Goal: Transaction & Acquisition: Purchase product/service

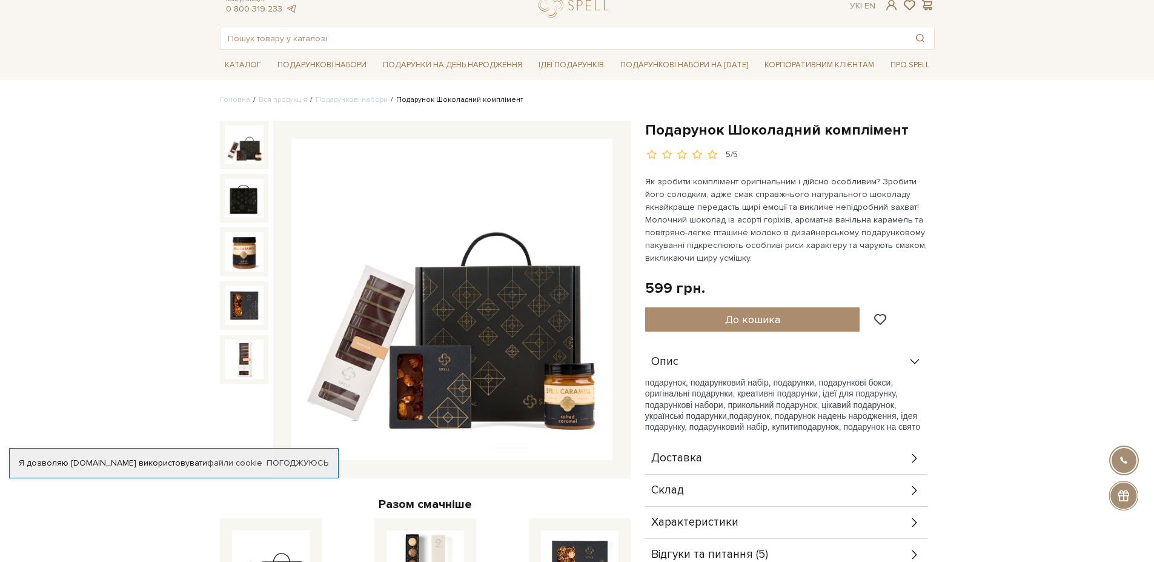
scroll to position [61, 0]
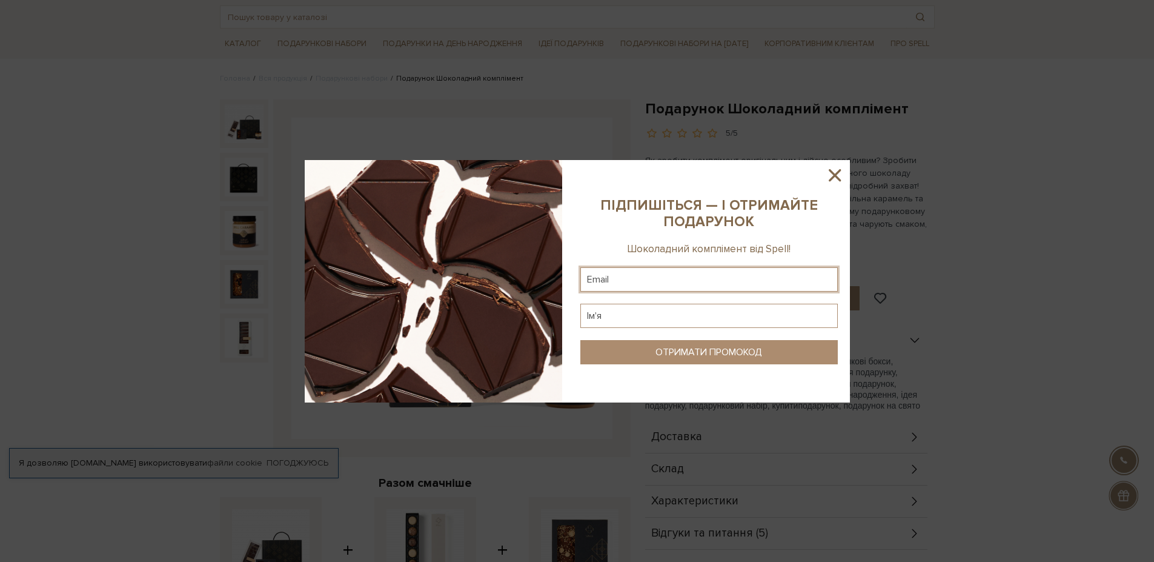
click at [683, 272] on input "text" at bounding box center [710, 279] width 258 height 24
type input "2b1k.ok@gmail.com"
type input "I"
type input "1"
type input "Сергій"
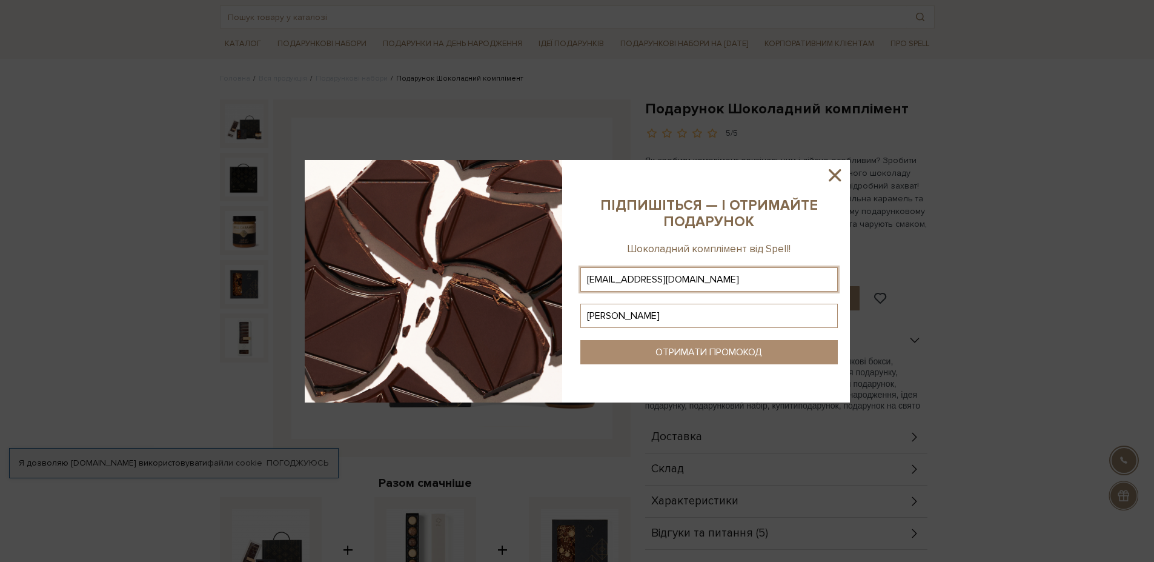
click at [685, 359] on button "ОТРИМАТИ ПРОМОКОД" at bounding box center [710, 352] width 258 height 24
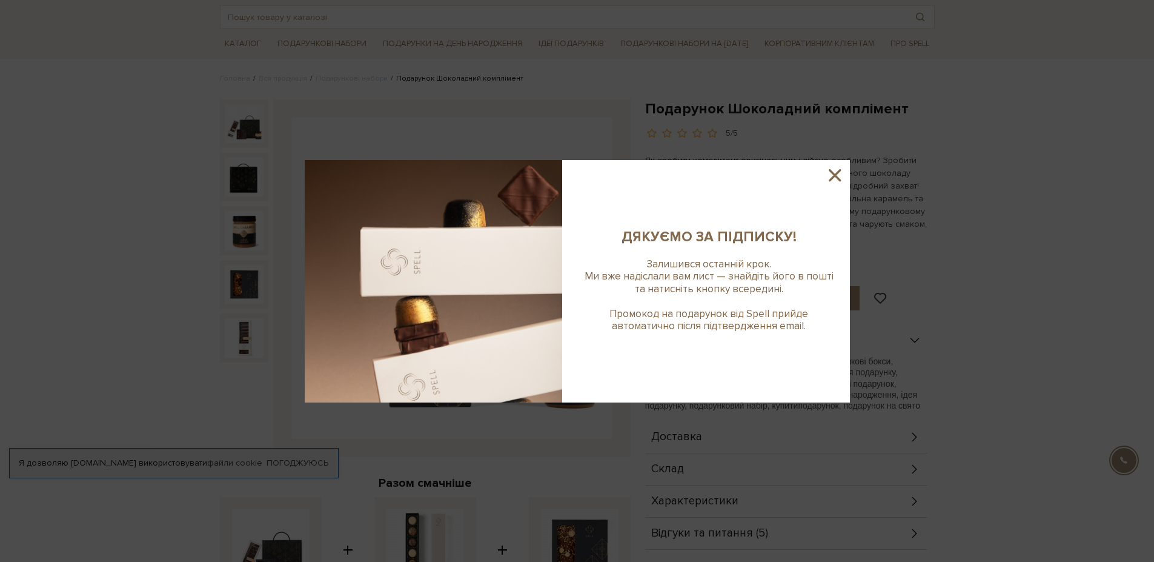
click at [844, 175] on icon at bounding box center [835, 175] width 21 height 21
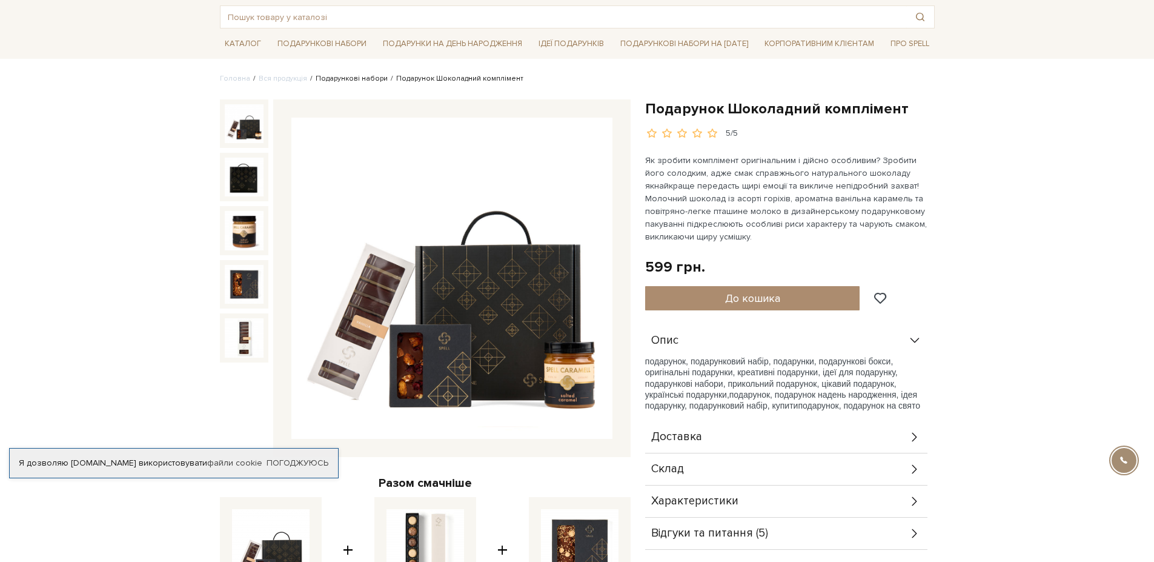
click at [358, 75] on link "Подарункові набори" at bounding box center [352, 78] width 72 height 9
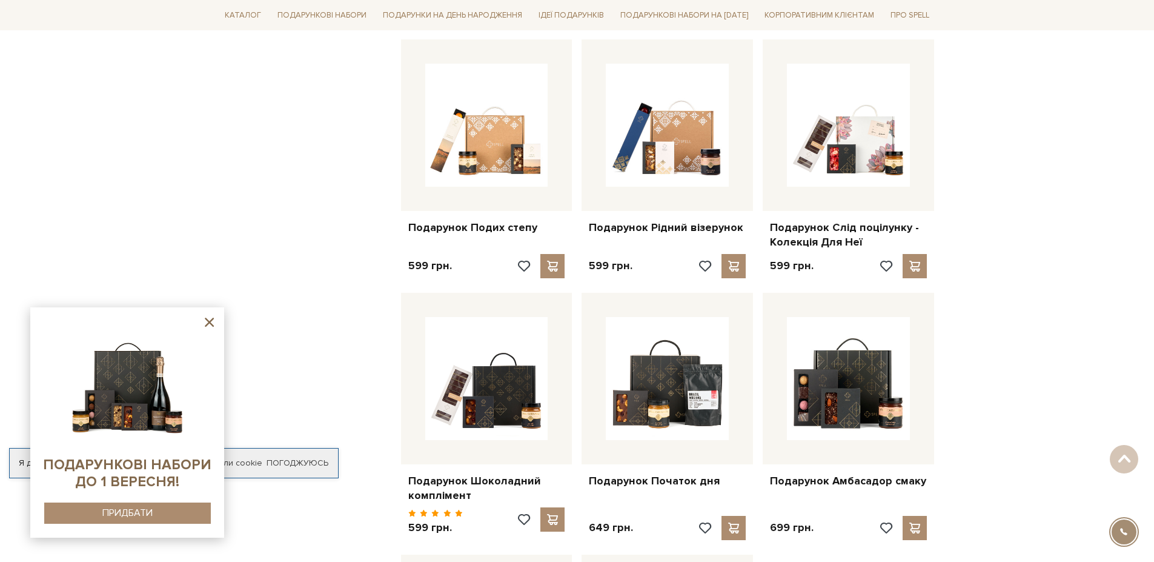
scroll to position [970, 0]
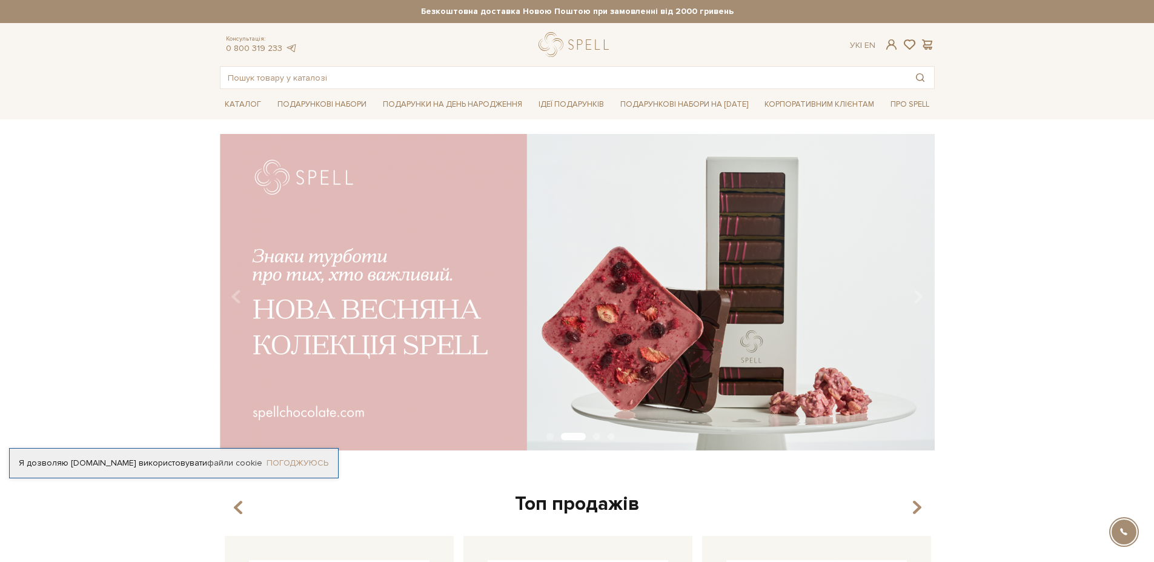
click at [302, 461] on link "Погоджуюсь" at bounding box center [298, 463] width 62 height 11
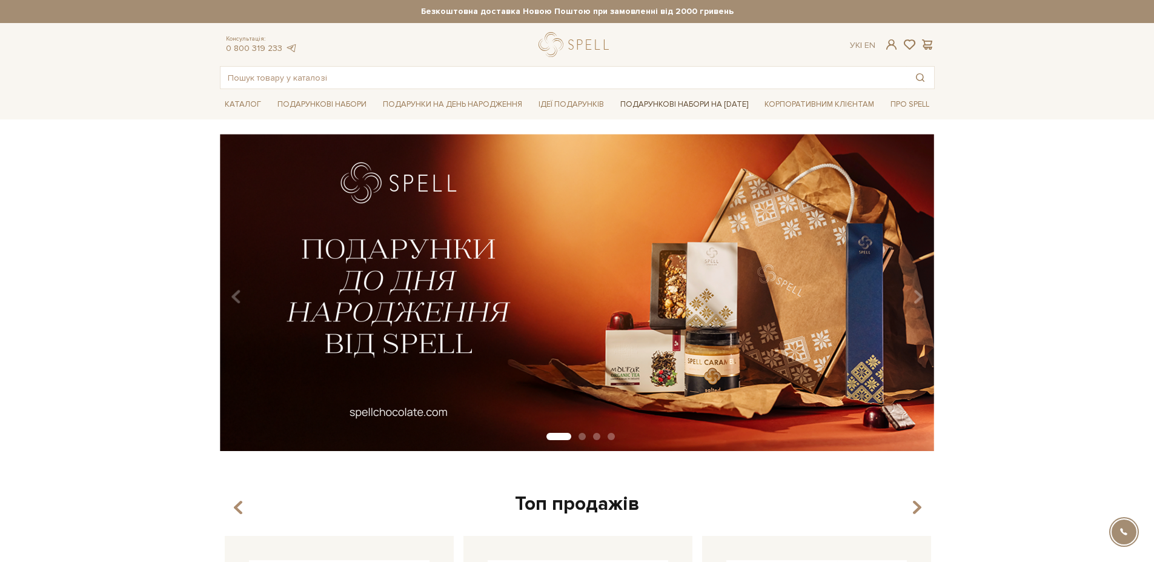
click at [696, 103] on link "Подарункові набори на [DATE]" at bounding box center [685, 104] width 138 height 21
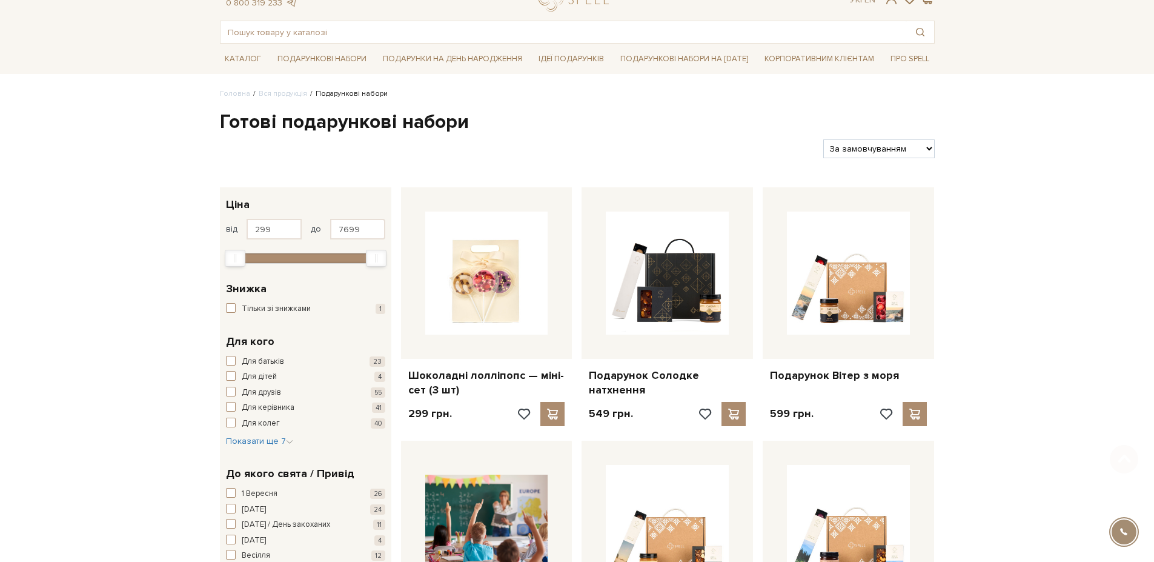
scroll to position [182, 0]
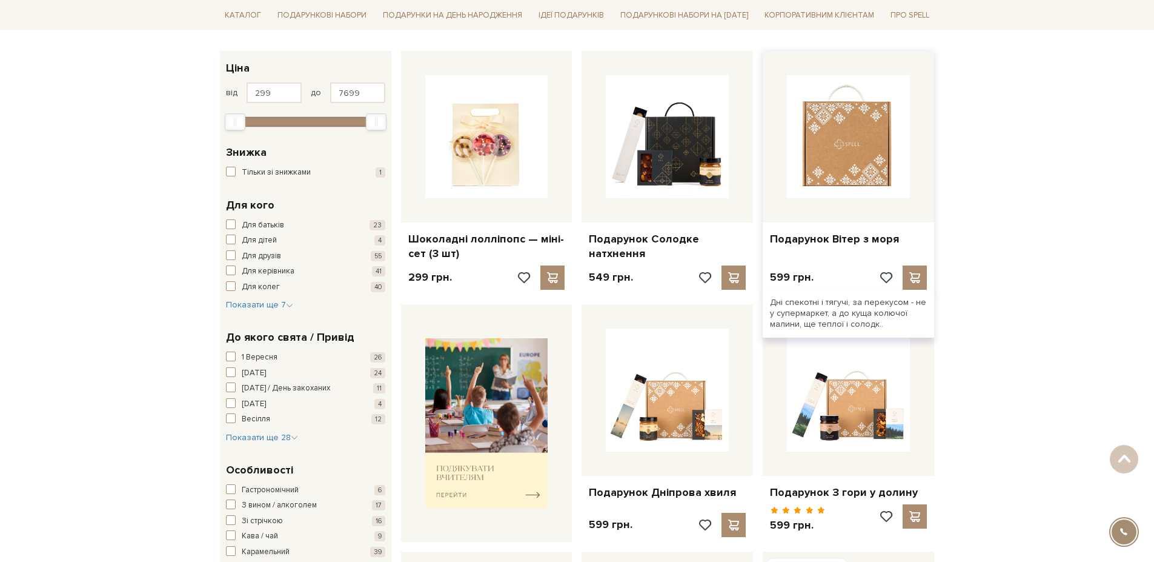
click at [856, 186] on img at bounding box center [848, 136] width 123 height 123
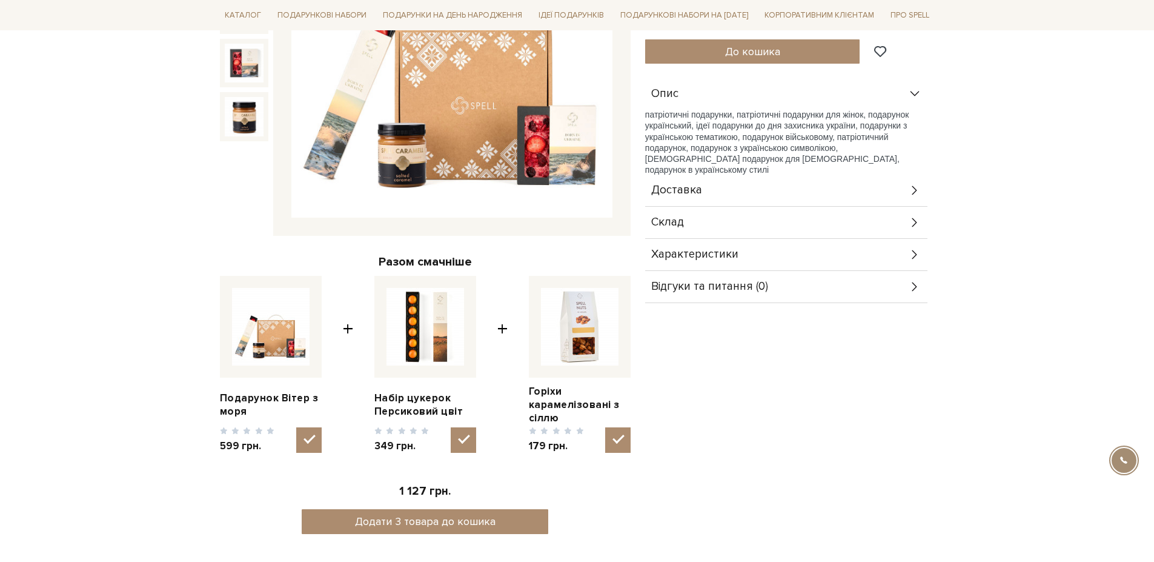
scroll to position [303, 0]
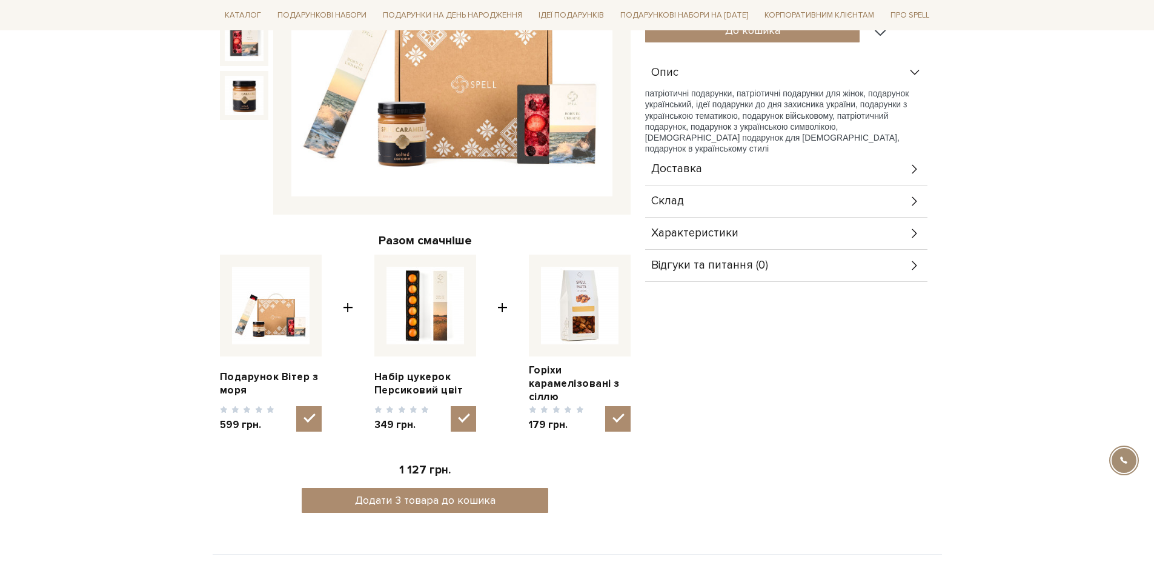
click at [905, 167] on div "Доставка" at bounding box center [786, 169] width 282 height 32
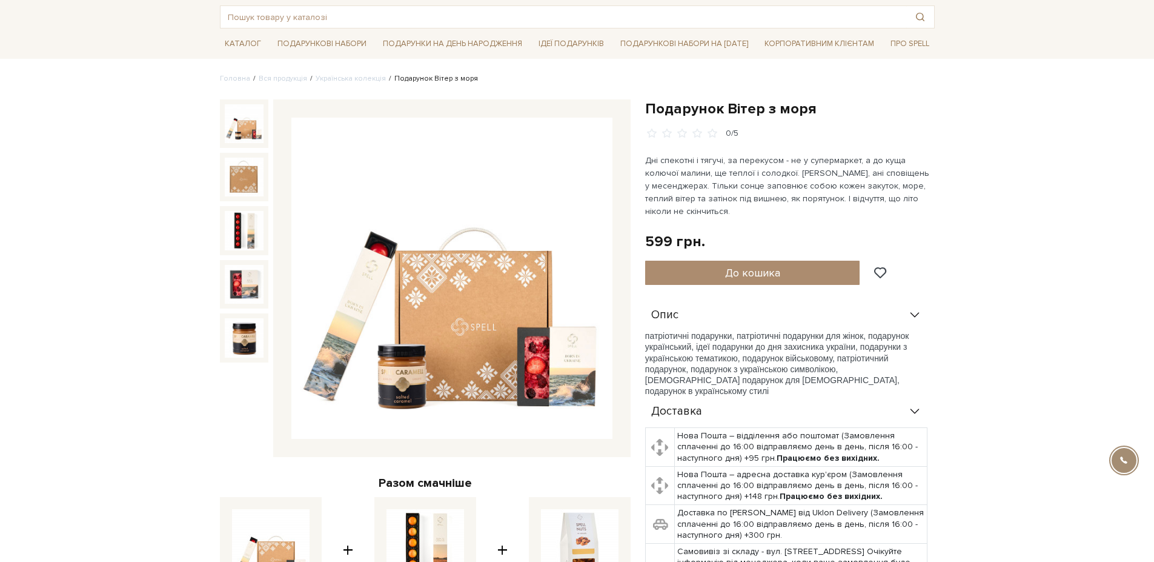
scroll to position [0, 0]
